Goal: Answer question/provide support: Share knowledge or assist other users

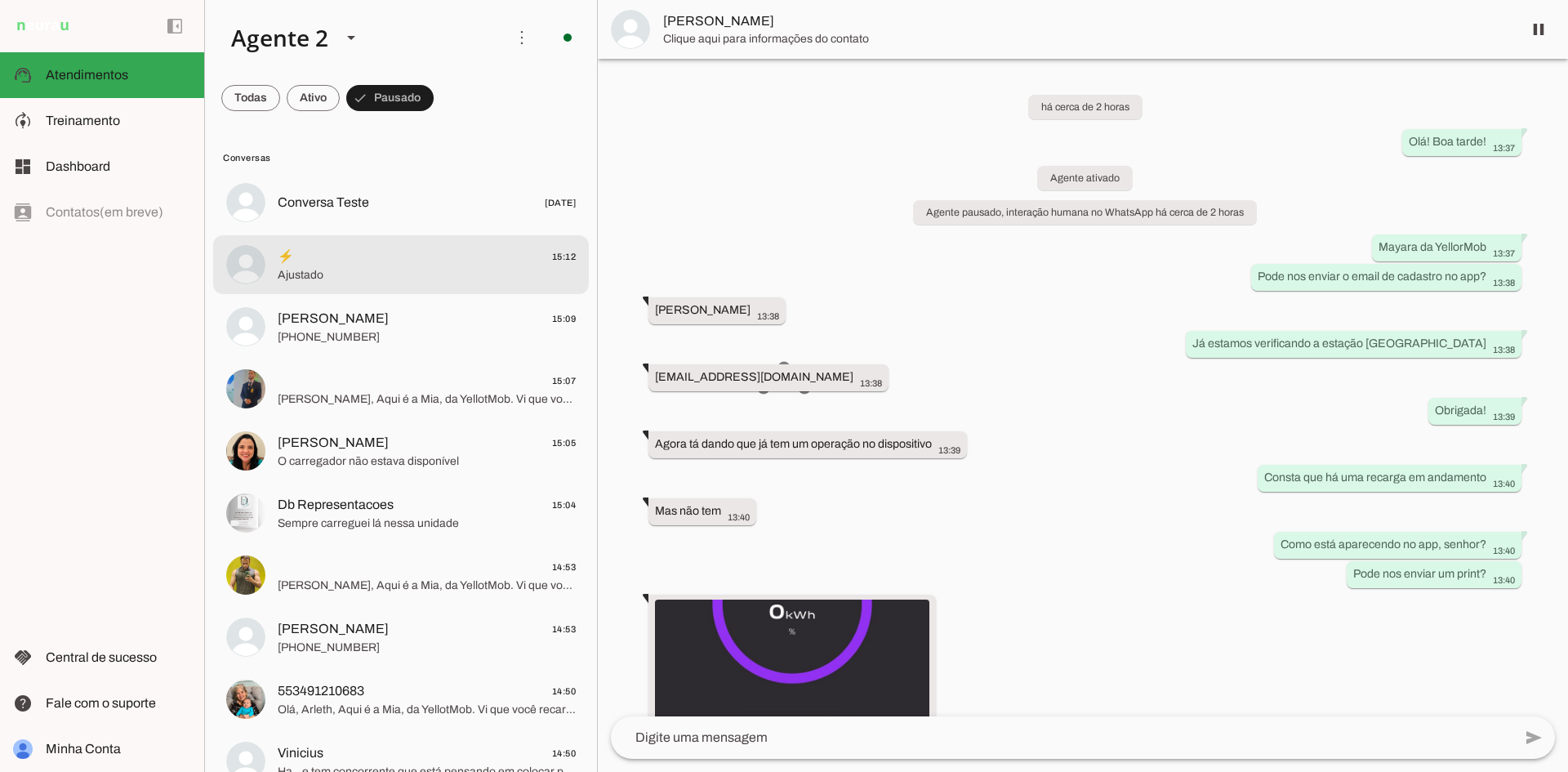
click at [418, 272] on span "Ajustado" at bounding box center [426, 275] width 298 height 17
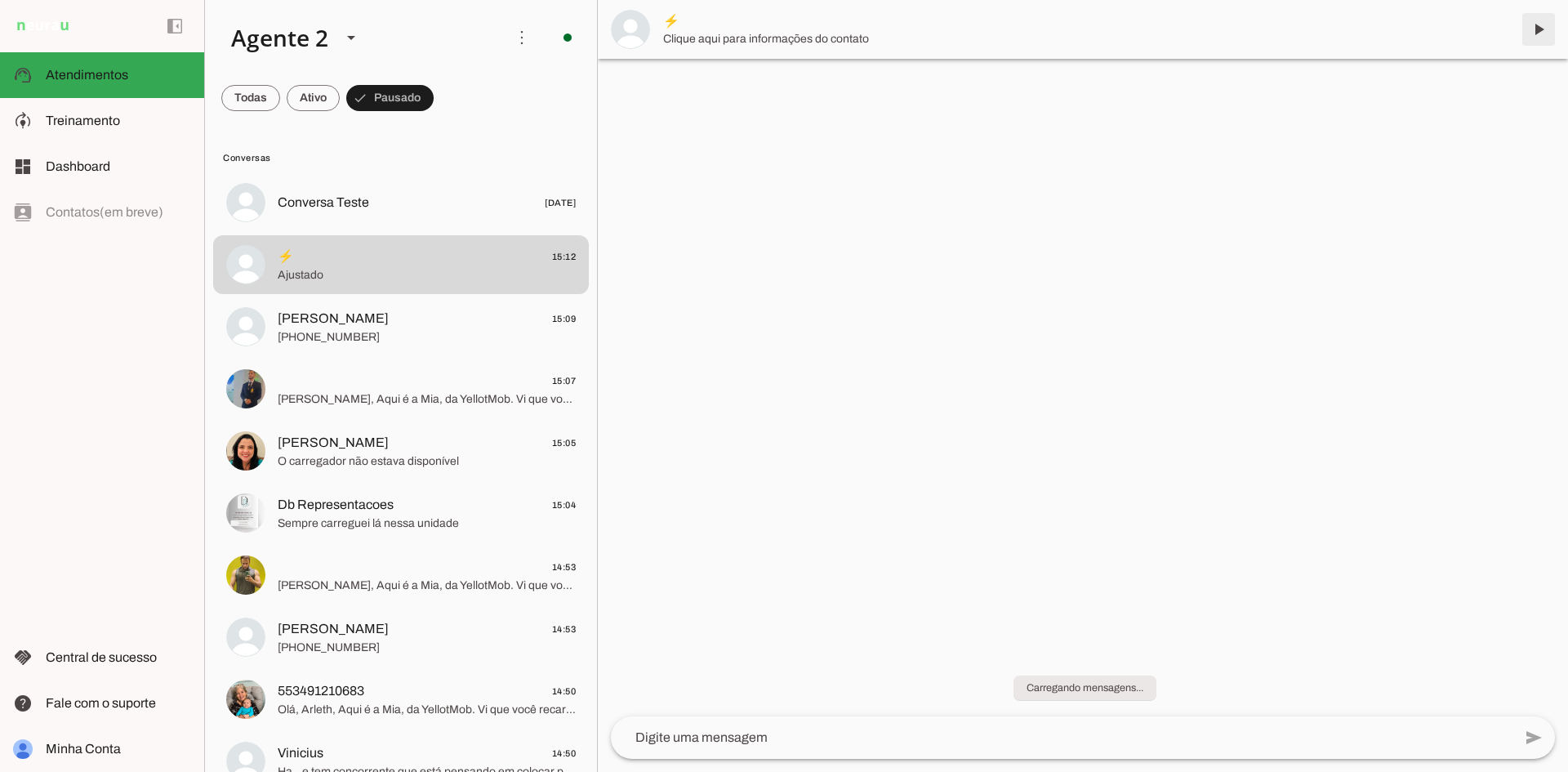
click at [1542, 29] on span at bounding box center [1538, 29] width 40 height 40
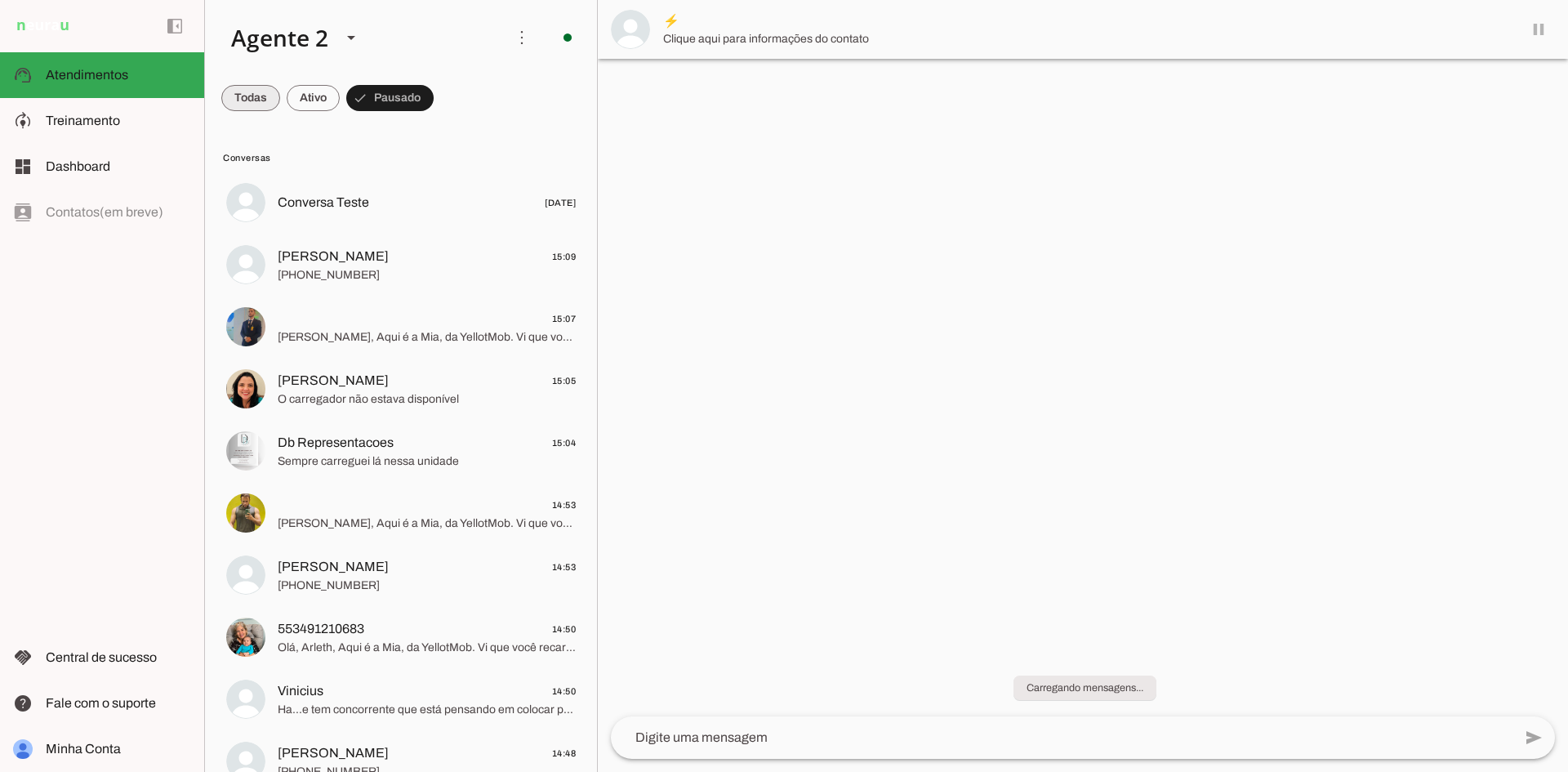
click at [247, 99] on span at bounding box center [250, 98] width 59 height 40
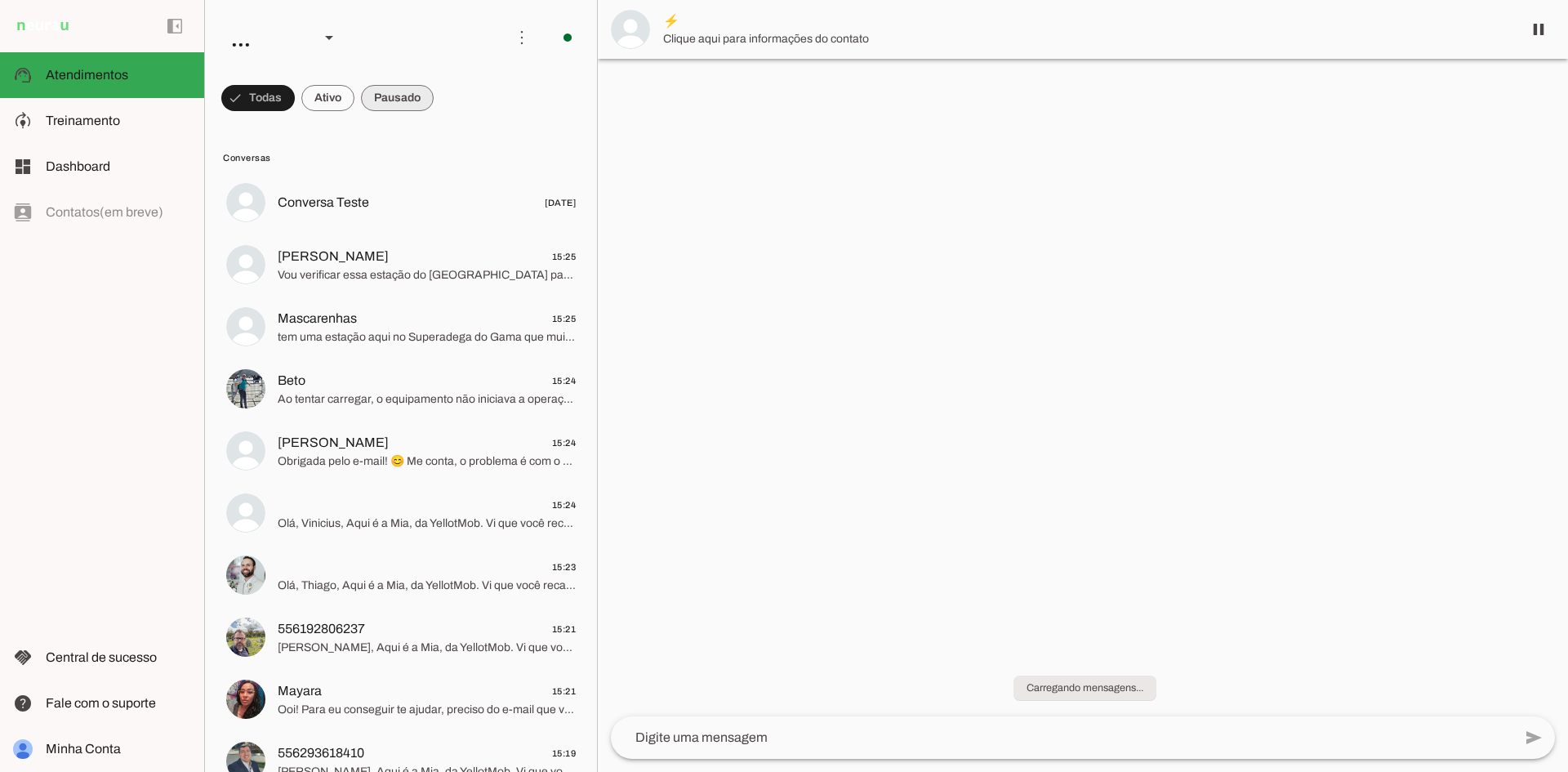
click at [295, 103] on span at bounding box center [257, 98] width 73 height 40
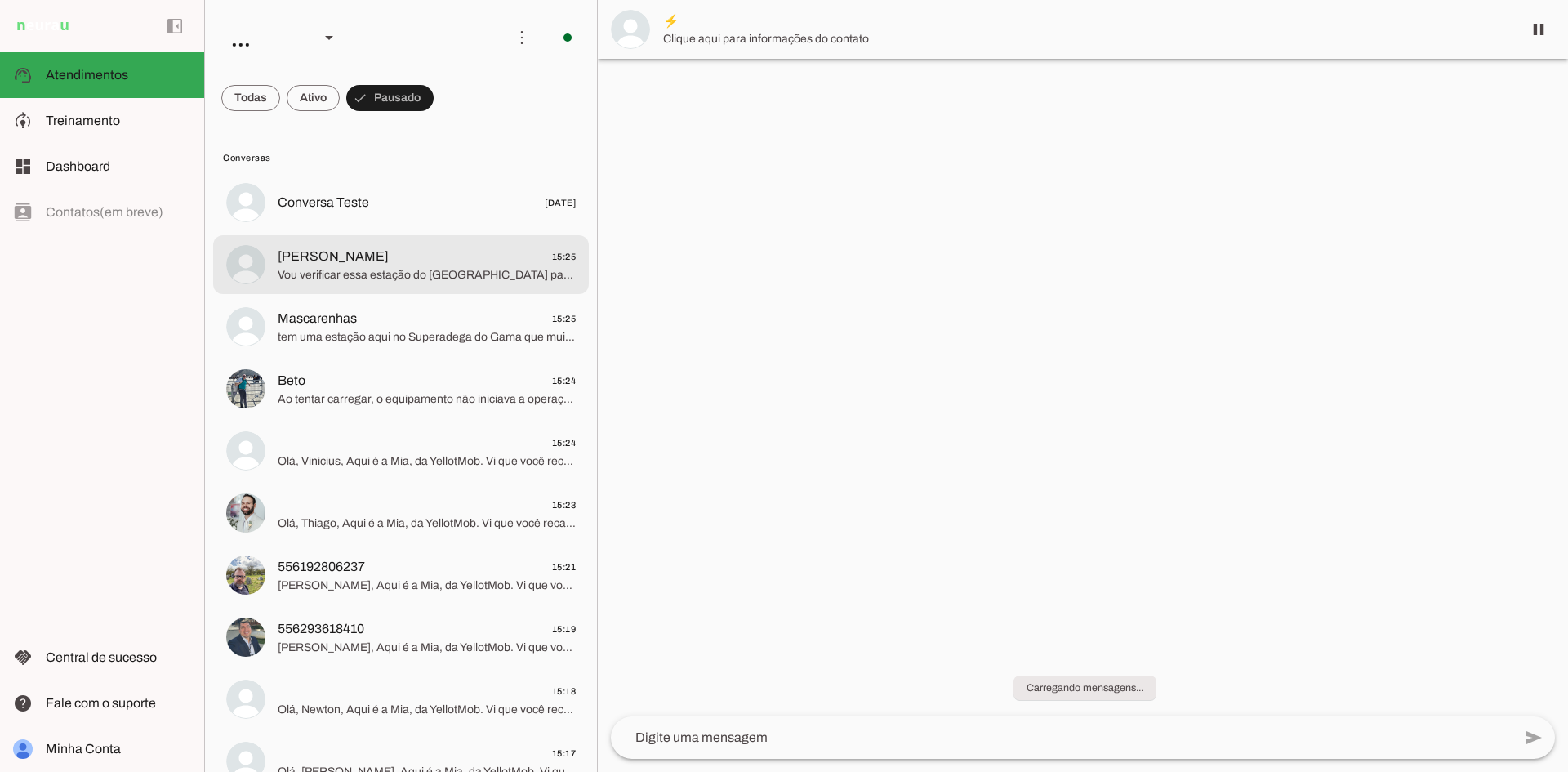
click at [393, 262] on span "[PERSON_NAME] 15:25" at bounding box center [426, 256] width 298 height 20
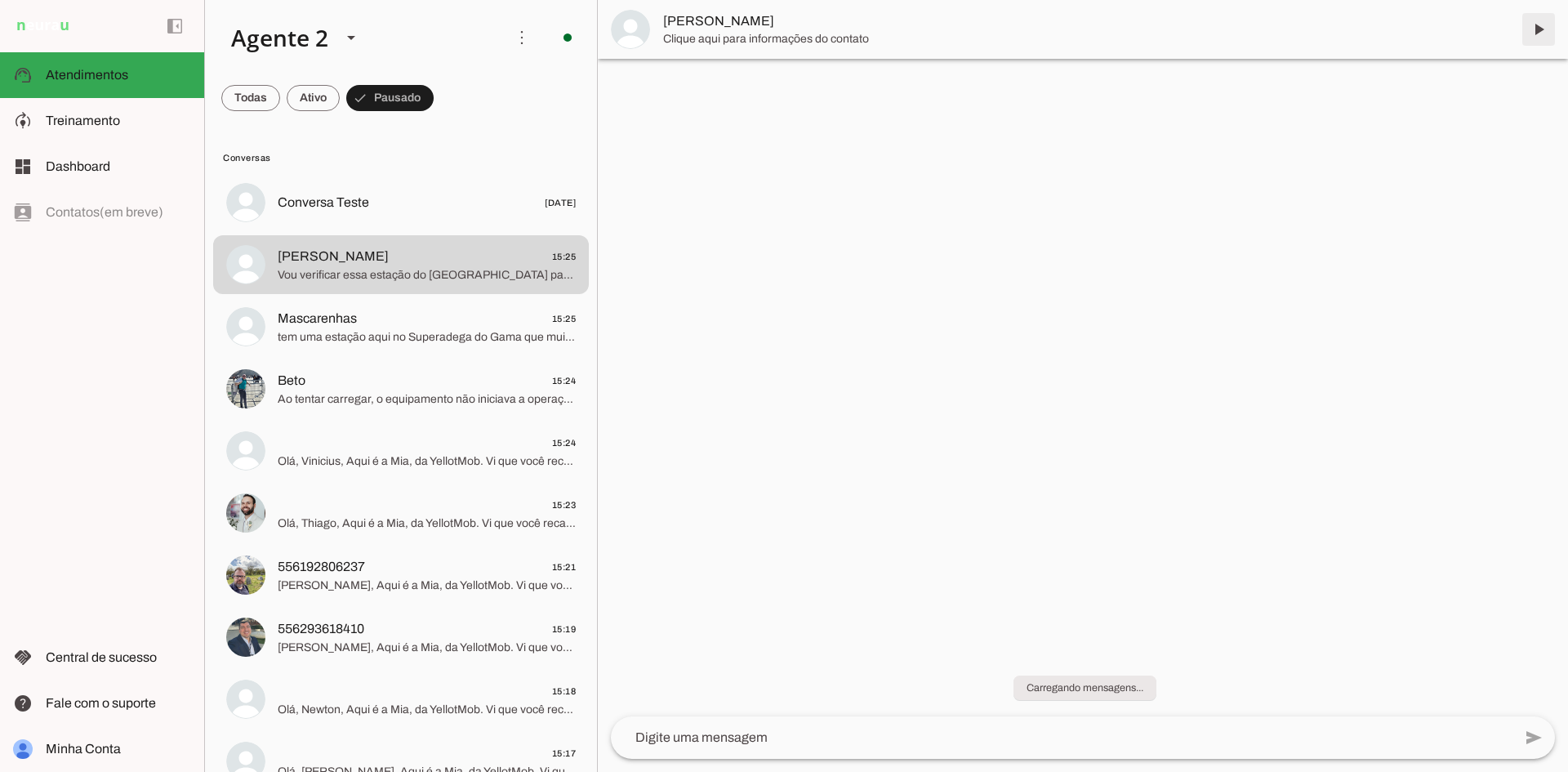
click at [1542, 33] on span at bounding box center [1538, 29] width 40 height 40
